Goal: Information Seeking & Learning: Understand process/instructions

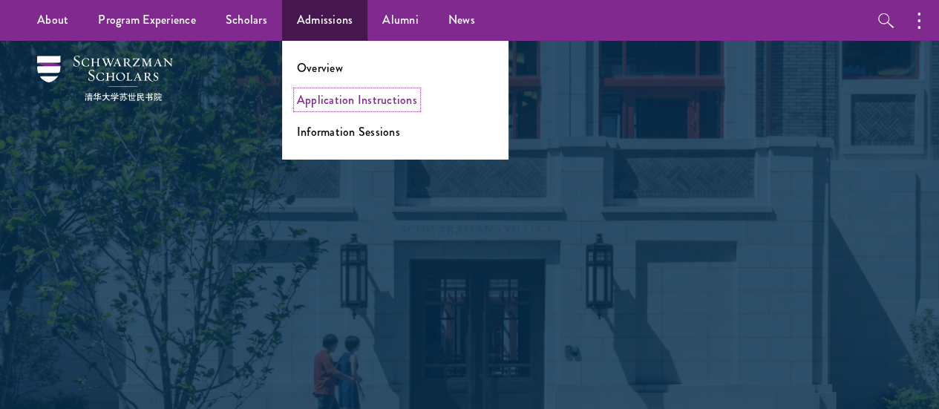
click at [331, 105] on link "Application Instructions" at bounding box center [357, 99] width 120 height 17
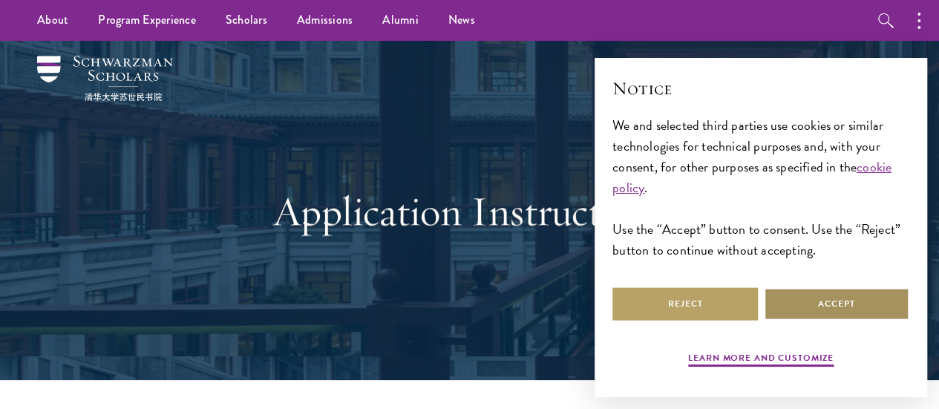
click at [824, 295] on button "Accept" at bounding box center [835, 303] width 145 height 33
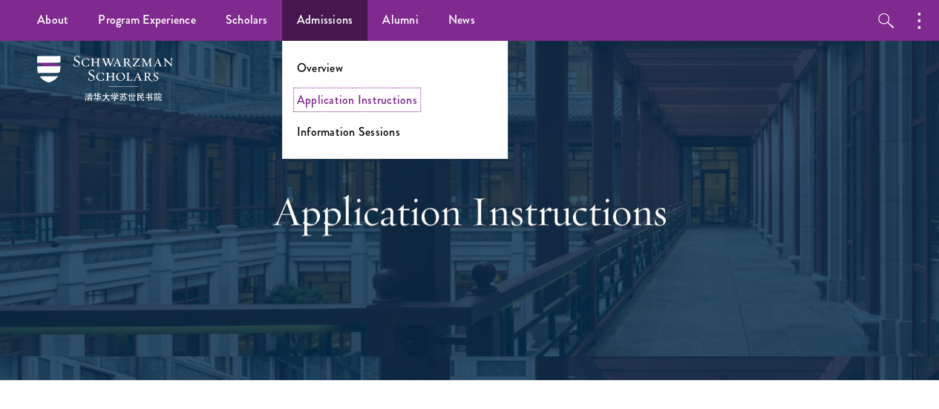
click at [354, 99] on link "Application Instructions" at bounding box center [357, 99] width 120 height 17
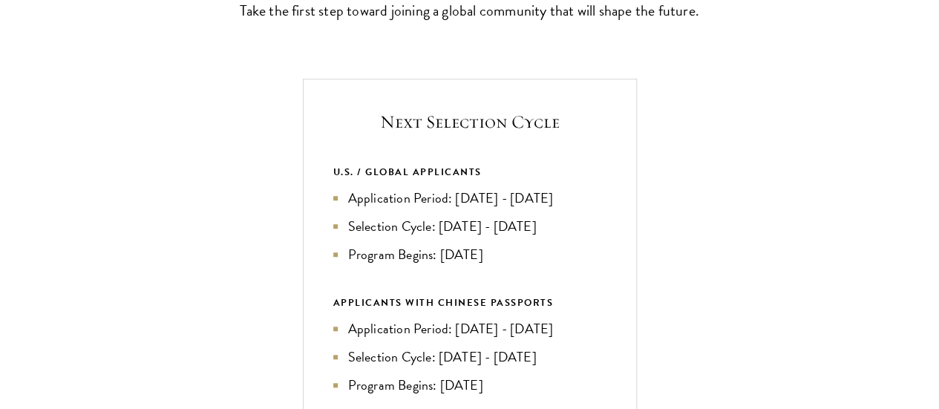
scroll to position [512, 0]
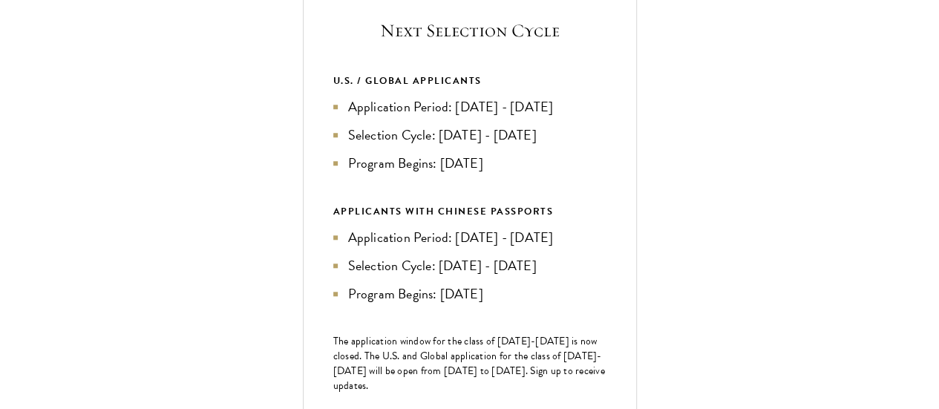
scroll to position [591, 0]
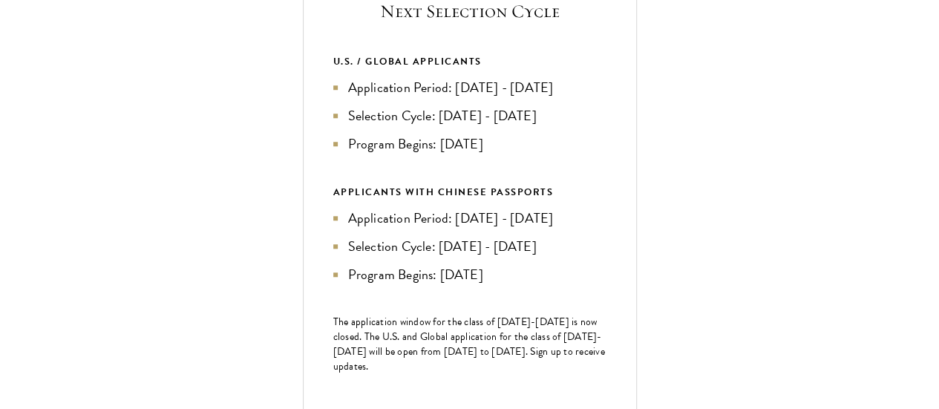
click at [606, 98] on li "Application Period: [DATE] - [DATE]" at bounding box center [469, 87] width 273 height 21
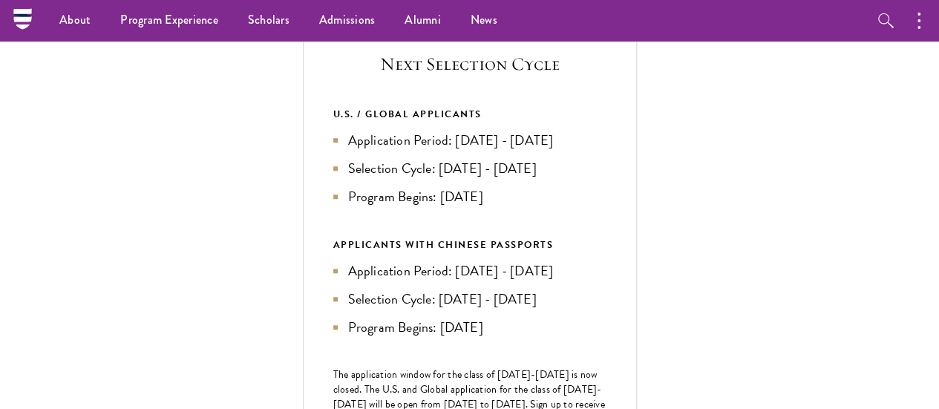
scroll to position [519, 0]
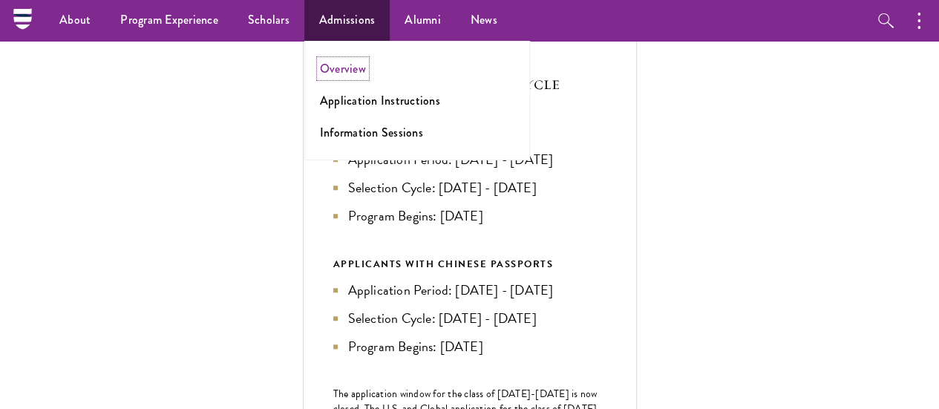
click at [343, 65] on link "Overview" at bounding box center [343, 68] width 46 height 17
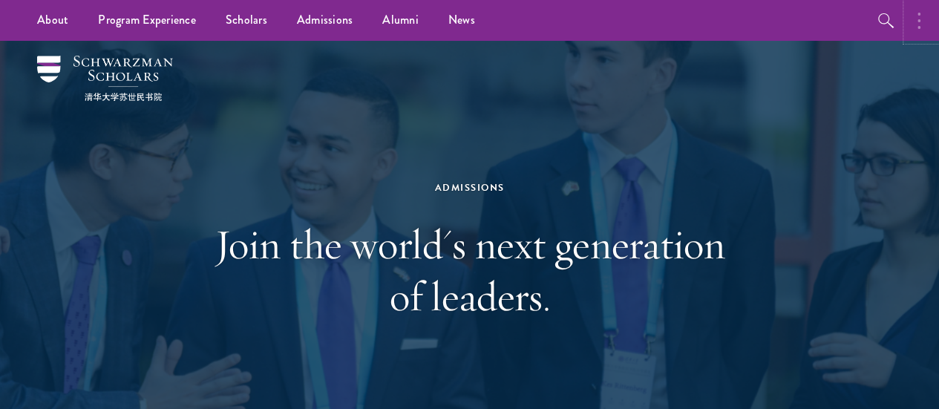
click at [926, 12] on button "button" at bounding box center [922, 20] width 33 height 41
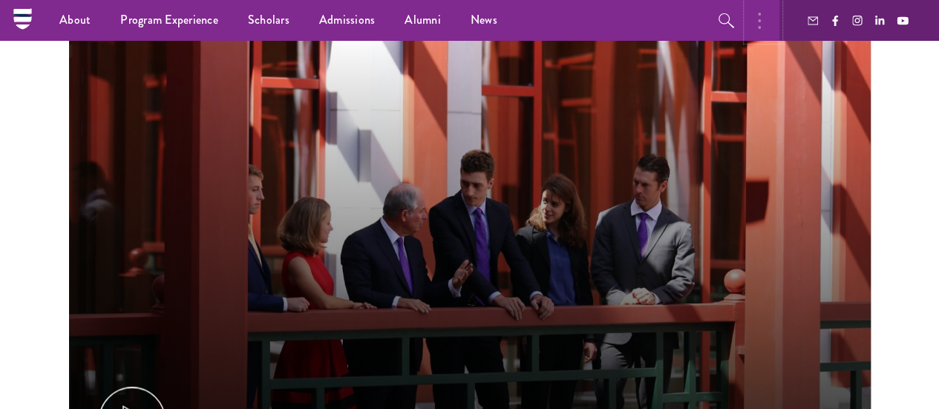
scroll to position [490, 0]
